Goal: Task Accomplishment & Management: Manage account settings

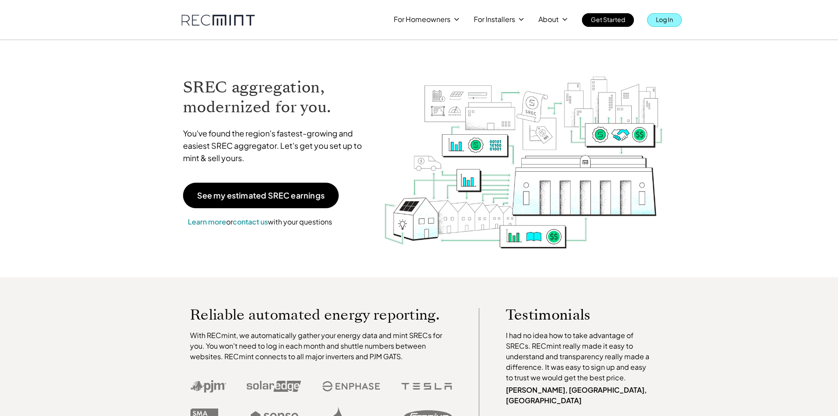
click at [670, 22] on p "Log In" at bounding box center [664, 19] width 17 height 12
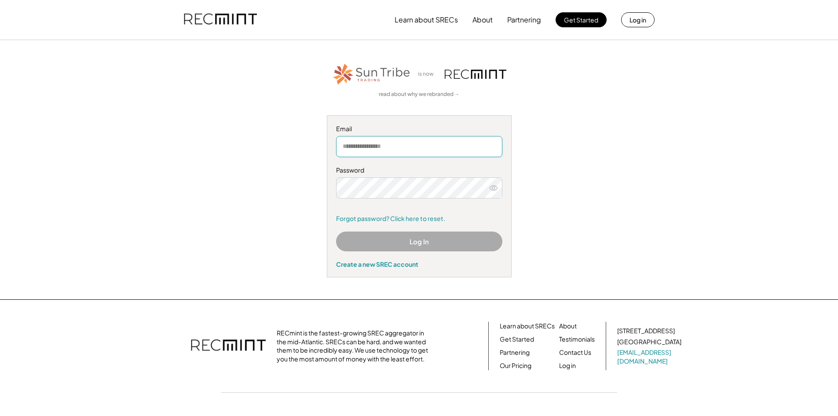
click at [434, 147] on input "email" at bounding box center [419, 146] width 166 height 21
click at [430, 138] on input "email" at bounding box center [419, 146] width 166 height 21
click at [562, 100] on div "is now read about why we rebranded → Email Password Remember me Forgot password…" at bounding box center [419, 169] width 542 height 215
click at [390, 221] on link "Forgot password? Click here to reset." at bounding box center [419, 218] width 166 height 9
